Goal: Communication & Community: Answer question/provide support

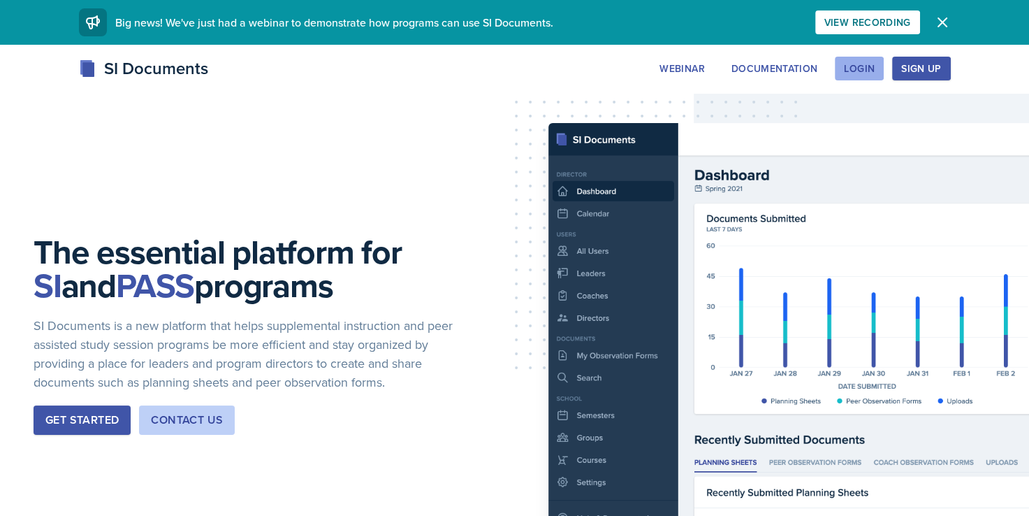
click at [872, 66] on div "Login" at bounding box center [859, 68] width 31 height 11
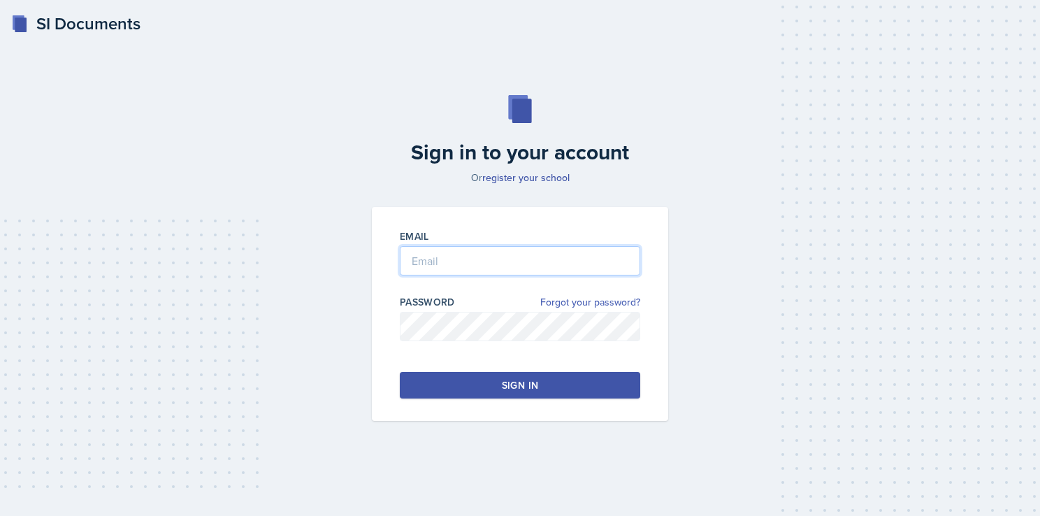
type input "[EMAIL_ADDRESS][DOMAIN_NAME]"
click at [537, 382] on div "Sign in" at bounding box center [520, 385] width 36 height 14
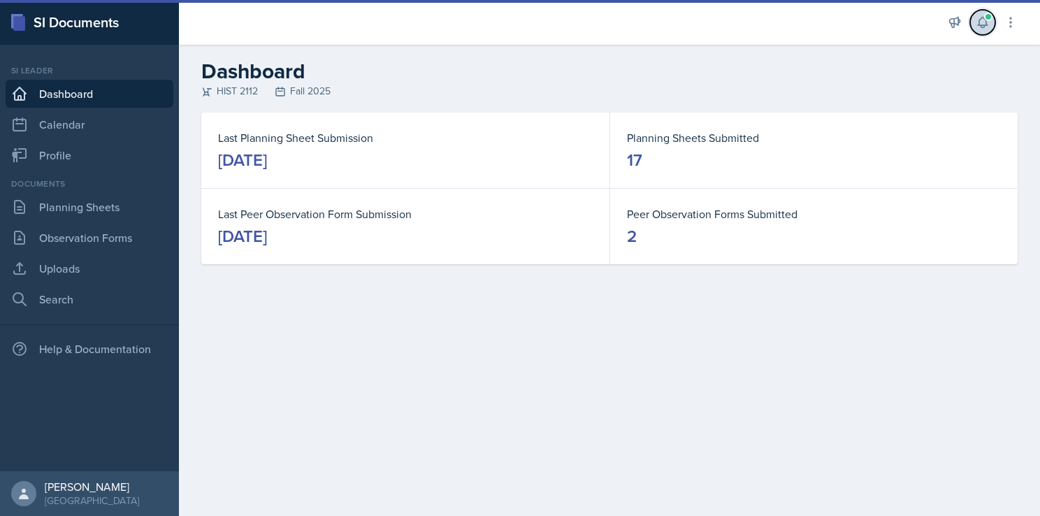
click at [986, 24] on icon at bounding box center [982, 22] width 9 height 10
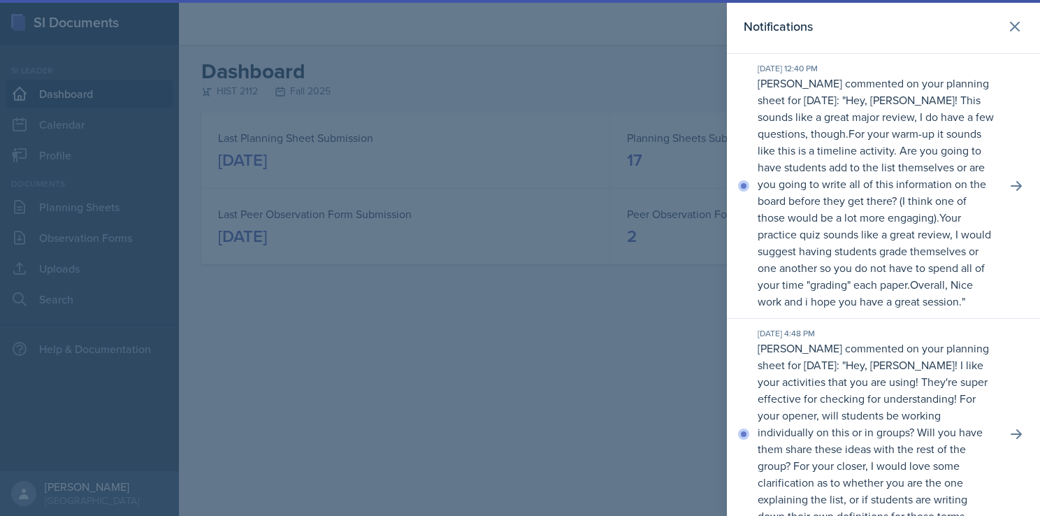
click at [902, 174] on p "For your warm-up it sounds like this is a timeline activity. Are you going to h…" at bounding box center [872, 175] width 229 height 99
click at [1009, 193] on icon at bounding box center [1016, 186] width 14 height 14
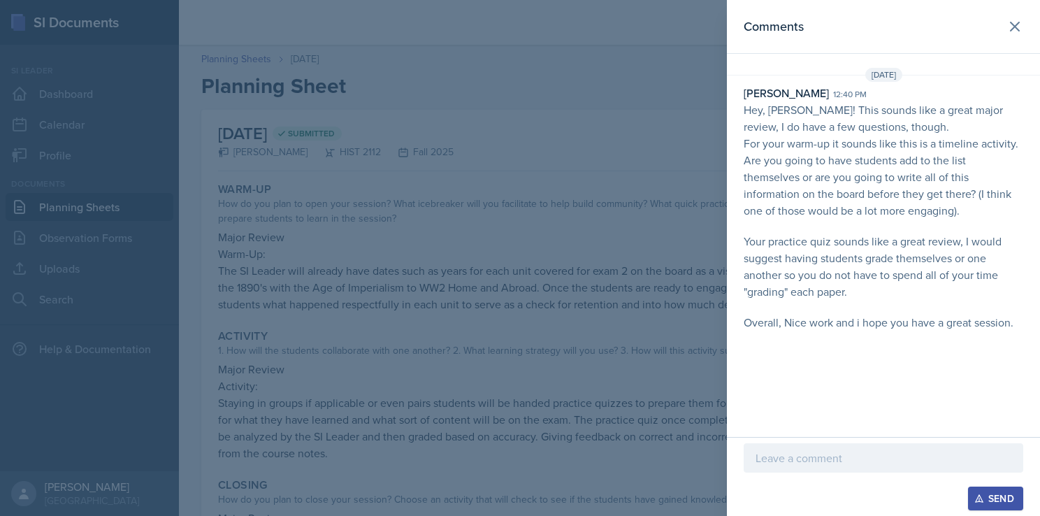
click at [816, 461] on p at bounding box center [884, 457] width 256 height 17
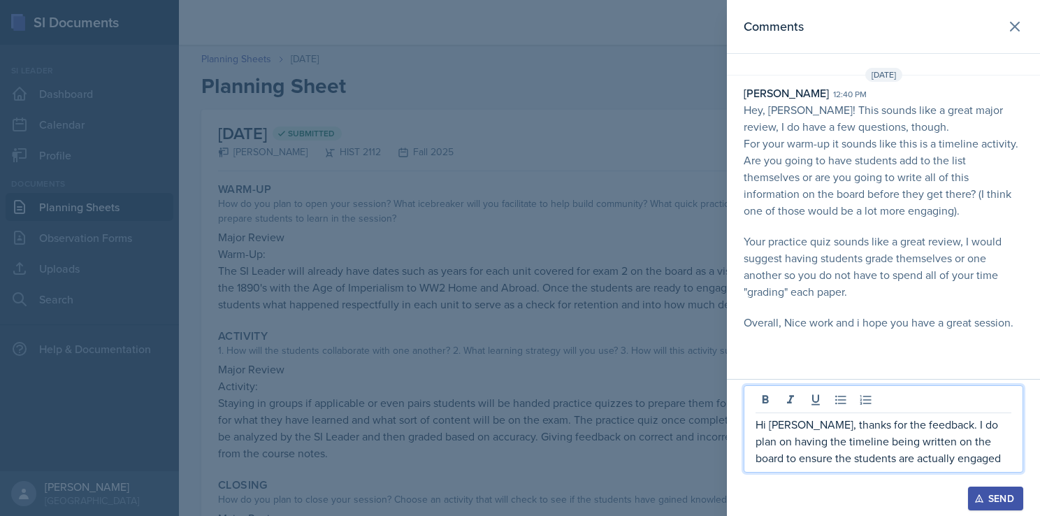
click at [975, 454] on p "Hi [PERSON_NAME], thanks for the feedback. I do plan on having the timeline bei…" at bounding box center [884, 441] width 256 height 50
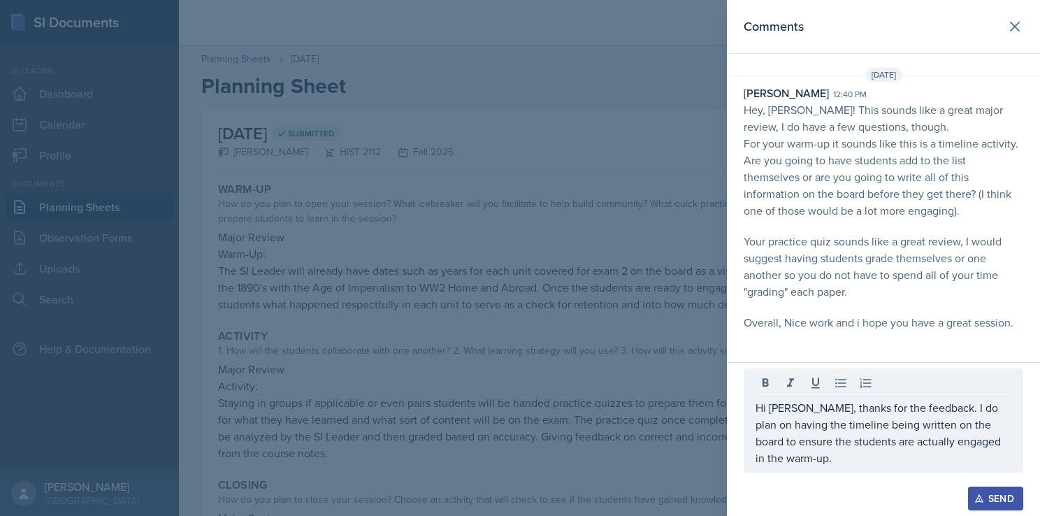
click at [995, 499] on div "Send" at bounding box center [995, 498] width 37 height 11
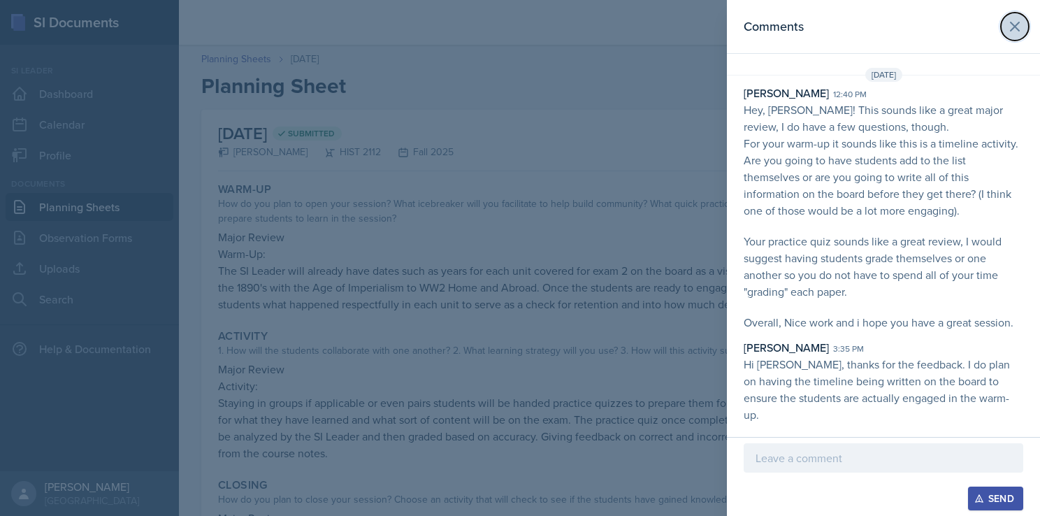
click at [1009, 24] on icon at bounding box center [1014, 26] width 17 height 17
